Goal: Find specific page/section: Find specific page/section

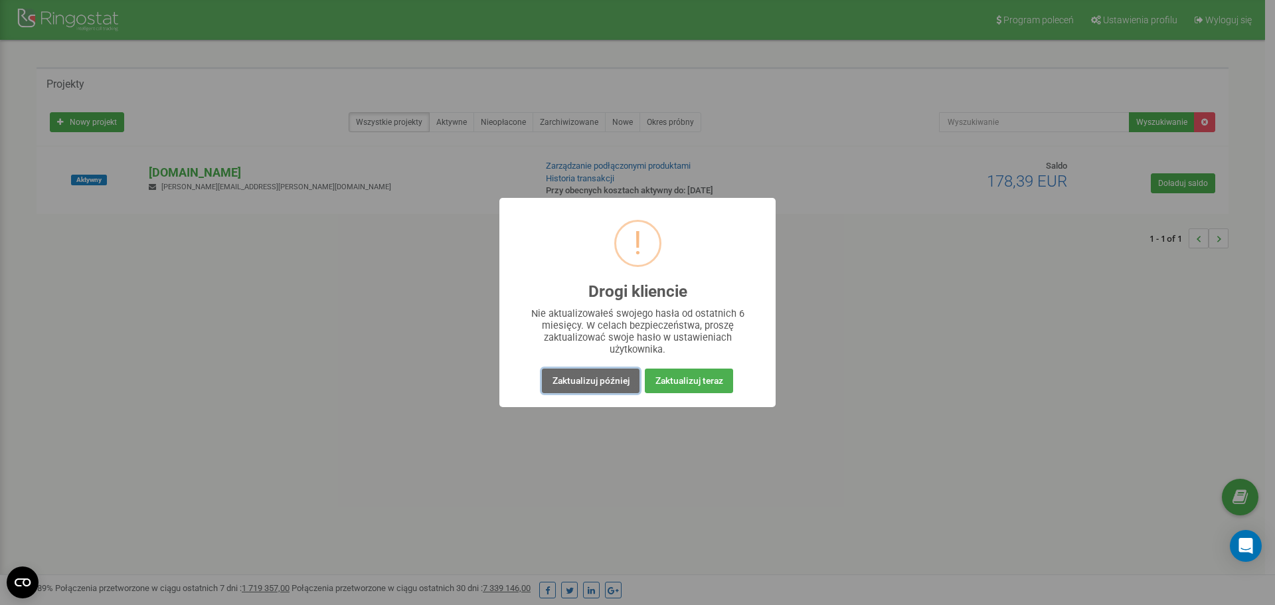
click at [605, 382] on button "Zaktualizuj później" at bounding box center [590, 380] width 97 height 25
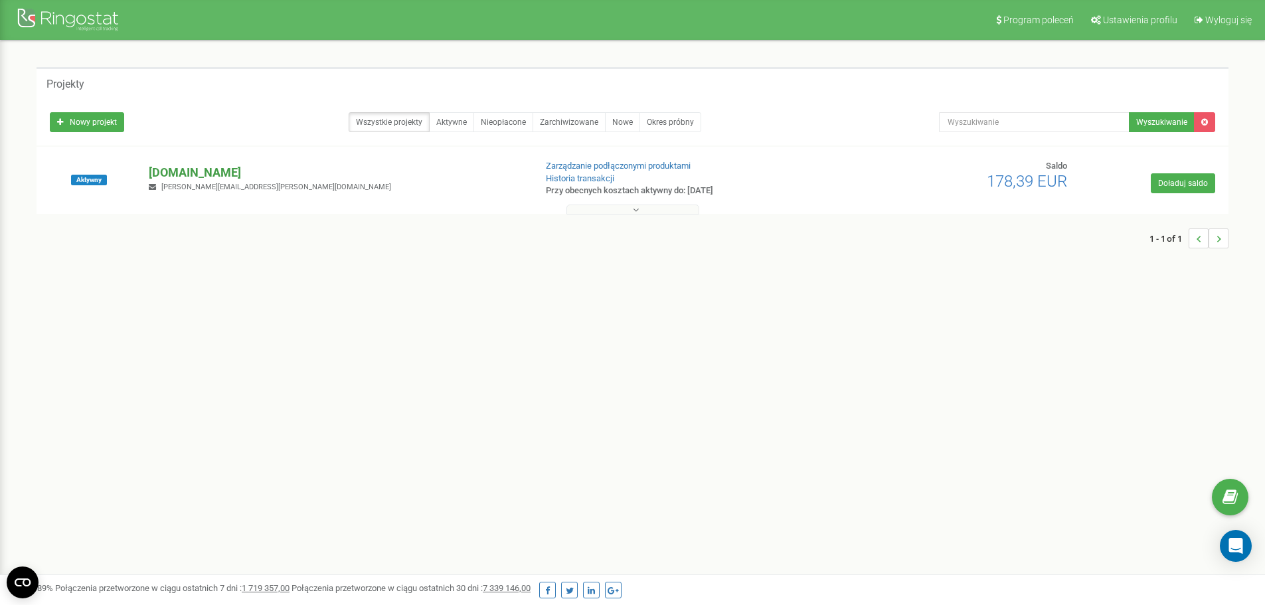
click at [185, 164] on p "[DOMAIN_NAME]" at bounding box center [336, 172] width 375 height 17
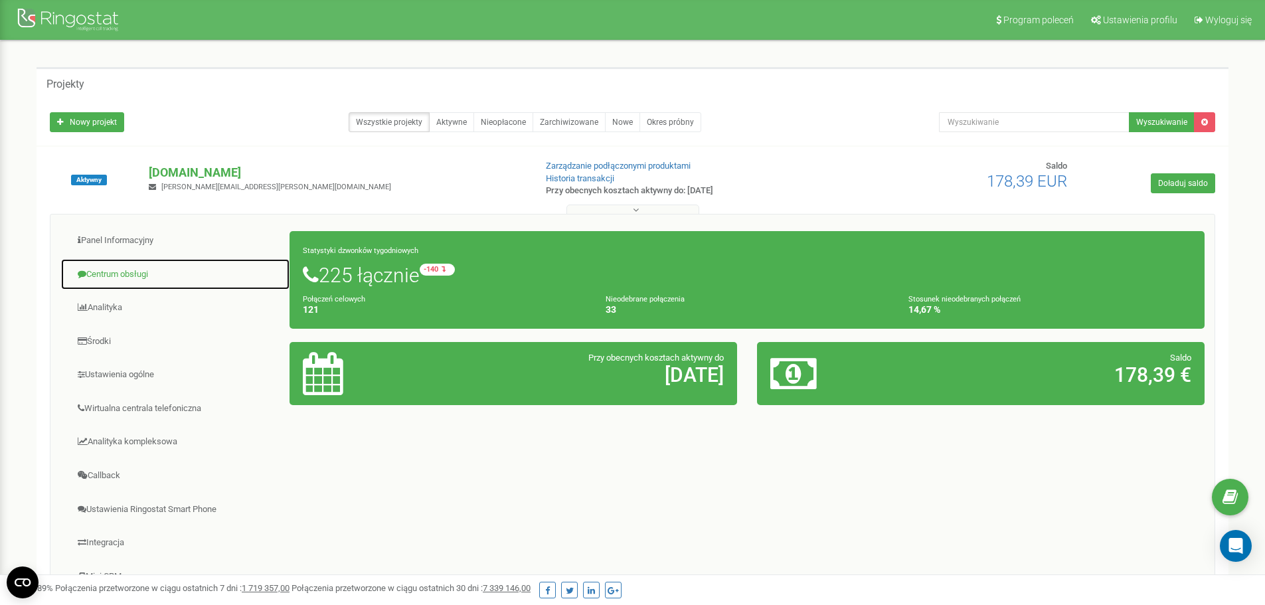
click at [130, 277] on link "Centrum obsługi" at bounding box center [175, 274] width 230 height 33
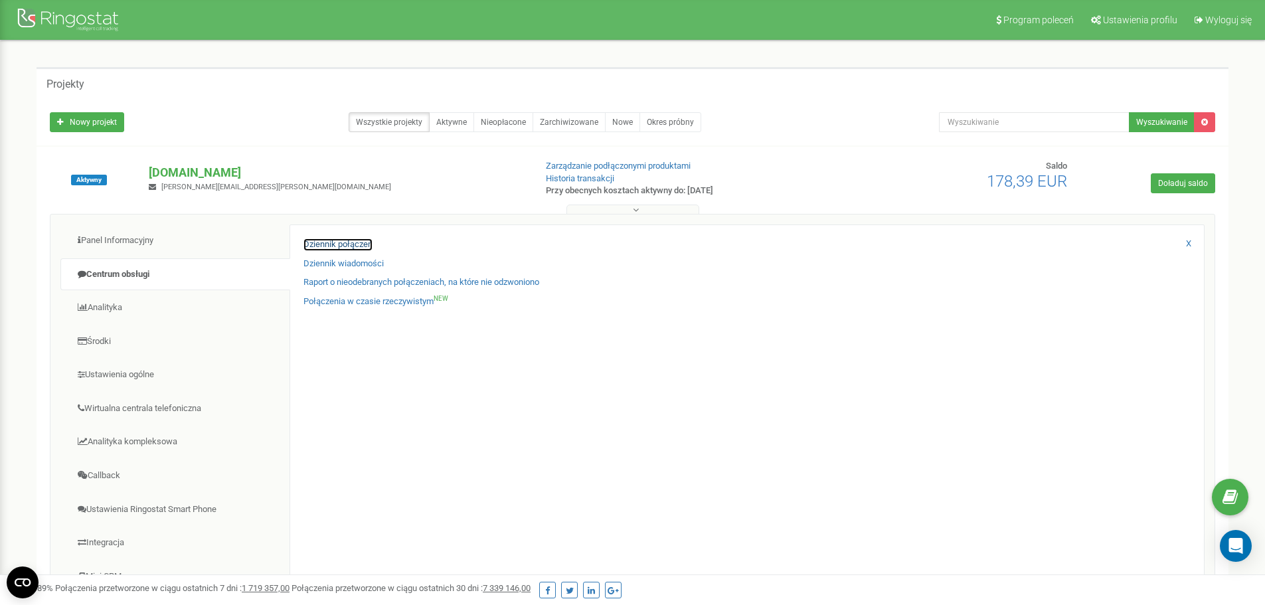
click at [305, 240] on link "Dziennik połączeń" at bounding box center [337, 244] width 69 height 13
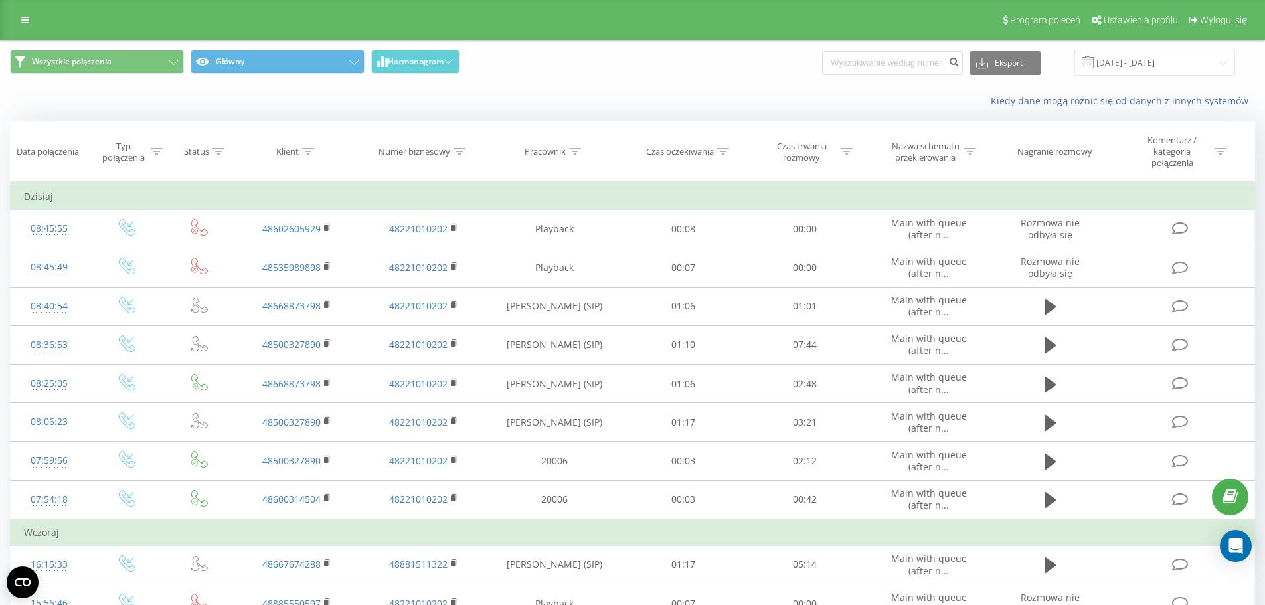
drag, startPoint x: 609, startPoint y: 105, endPoint x: 550, endPoint y: 70, distance: 67.9
click at [550, 70] on span "Wszystkie połączenia Główny Harmonogram" at bounding box center [316, 63] width 613 height 26
